Goal: Find specific page/section: Find specific page/section

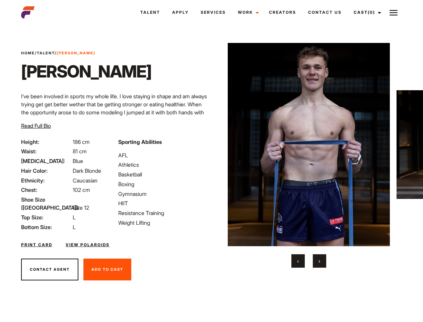
click at [366, 12] on link "Cast (0)" at bounding box center [367, 12] width 38 height 18
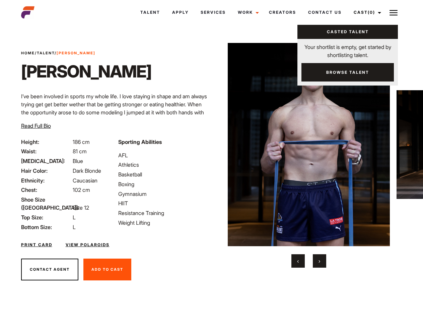
click at [394, 12] on img at bounding box center [394, 13] width 8 height 8
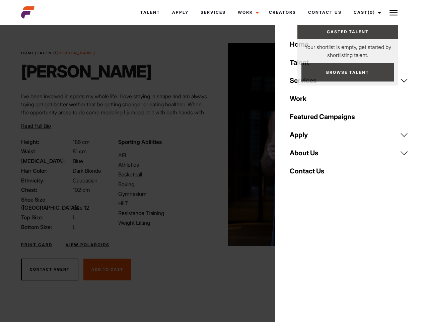
click at [309, 155] on img at bounding box center [309, 144] width 163 height 203
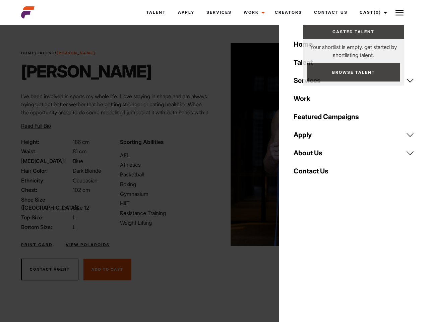
click at [211, 144] on div "Sporting Abilities AFL Athletics Basketball Boxing Gymnasium HIIT Resistance Tr…" at bounding box center [165, 184] width 99 height 93
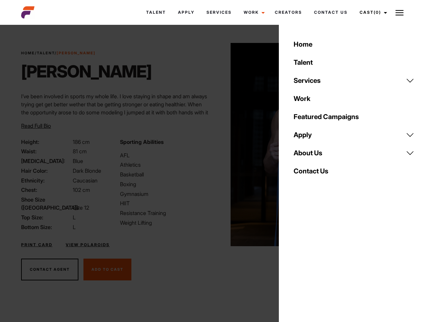
click at [298, 261] on div "Home Talent Services Talent Casting Photography Videography Creative Hair and M…" at bounding box center [354, 161] width 150 height 322
click at [320, 261] on div "Home Talent Services Talent Casting Photography Videography Creative Hair and M…" at bounding box center [354, 161] width 150 height 322
